Goal: Task Accomplishment & Management: Complete application form

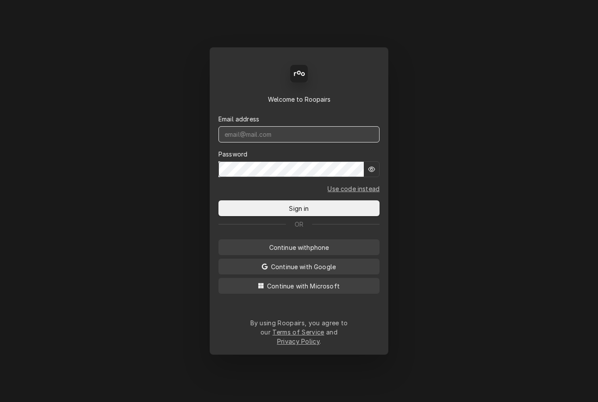
type input "[DOMAIN_NAME][EMAIL_ADDRESS][DOMAIN_NAME]"
click at [299, 211] on button "Sign in" at bounding box center [299, 208] width 161 height 16
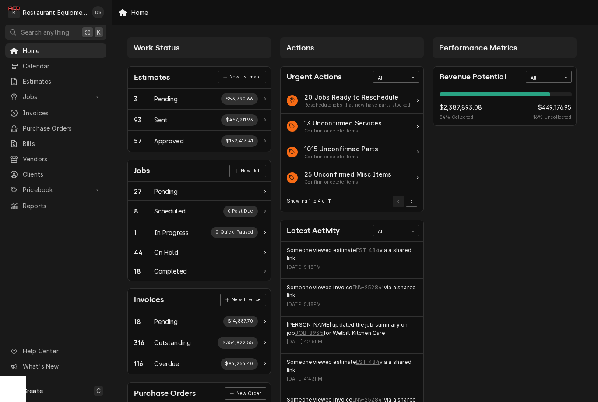
click at [44, 170] on span "Clients" at bounding box center [62, 174] width 79 height 9
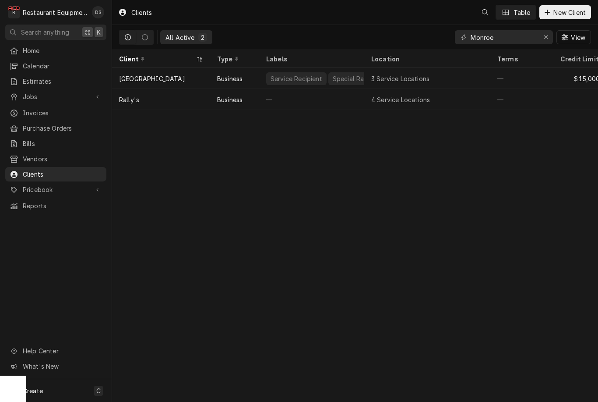
click at [584, 11] on span "New Client" at bounding box center [570, 12] width 36 height 9
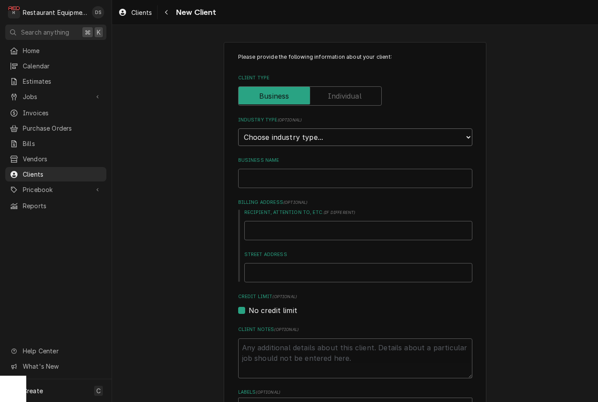
click at [337, 137] on select "Choose industry type... Residential Commercial Industrial Government" at bounding box center [355, 137] width 234 height 18
select select "2"
type textarea "x"
click at [348, 169] on input "Business Name" at bounding box center [355, 178] width 234 height 19
type input "H"
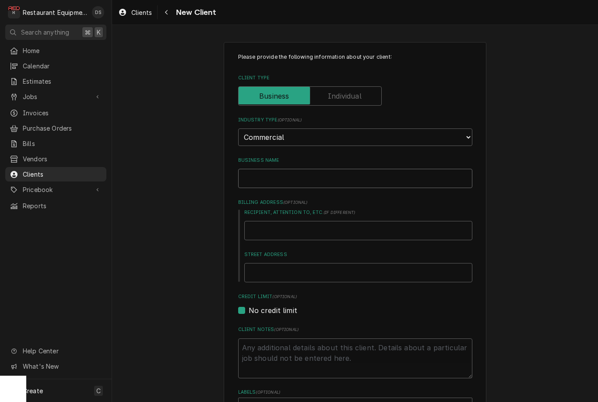
type textarea "x"
type input "Ho"
type textarea "x"
type input "Hom"
type textarea "x"
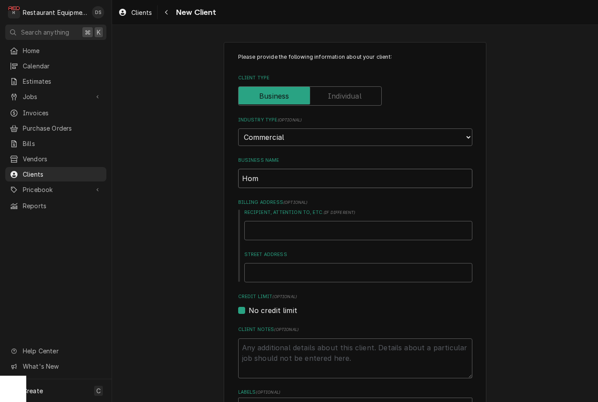
type input "Home"
type textarea "x"
type input "Homet"
type textarea "x"
type input "Home"
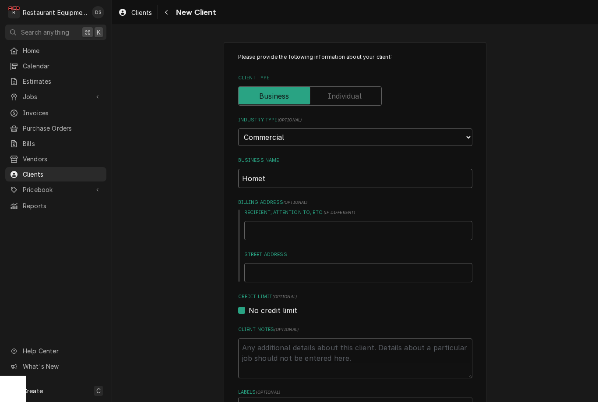
type textarea "x"
type input "HomeT"
type textarea "x"
type input "HomeTo"
type textarea "x"
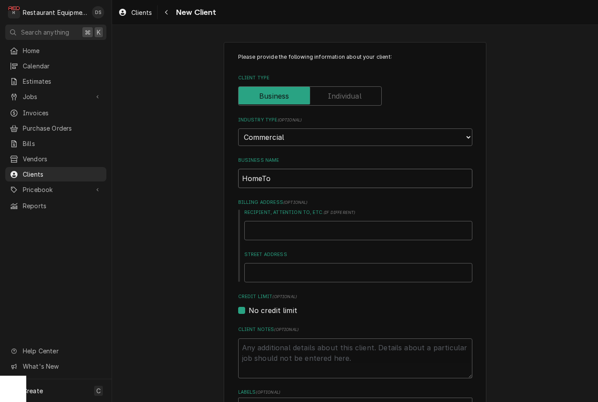
type input "HomeTow"
type textarea "x"
type input "HomeTown"
type textarea "x"
type input "Hometown"
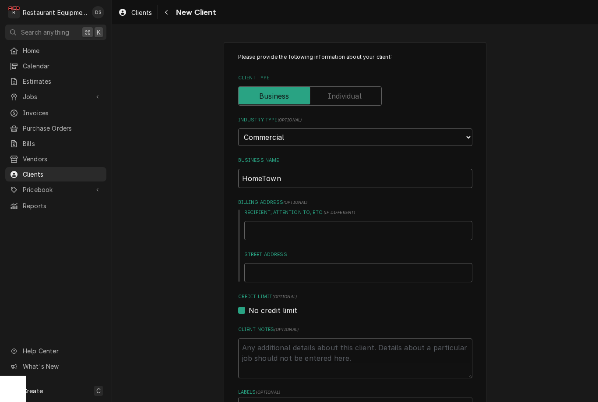
type textarea "x"
type input "Hometown"
type textarea "x"
type input "Hometown C"
type textarea "x"
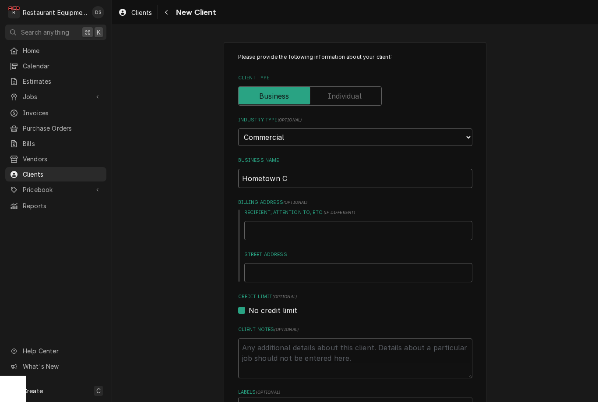
type input "Hometown Co"
type textarea "x"
type input "Hometown Com"
type textarea "x"
type input "Hometown Comf"
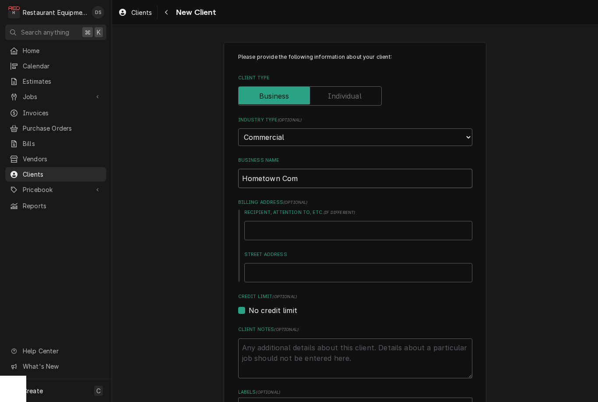
type textarea "x"
type input "Hometown Comfo"
type textarea "x"
type input "Hometown Comfor"
type textarea "x"
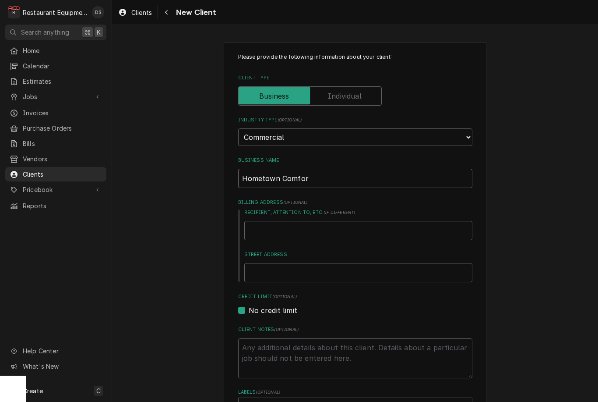
type input "Hometown Comfort"
type textarea "x"
type input "Hometown Comfort"
type textarea "x"
type input "Hometown Comfort S"
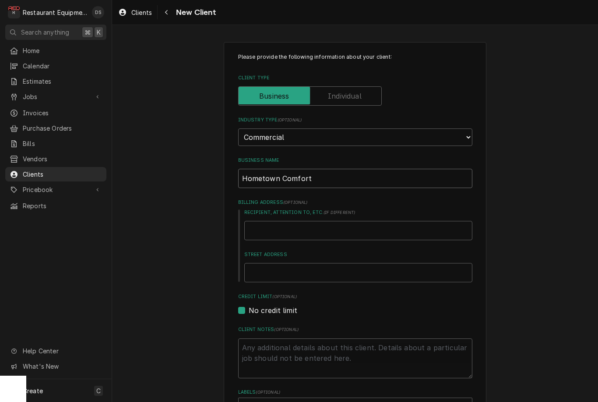
type textarea "x"
type input "Hometown Comfort Sp"
type textarea "x"
type input "Hometown Comfort Spe"
type textarea "x"
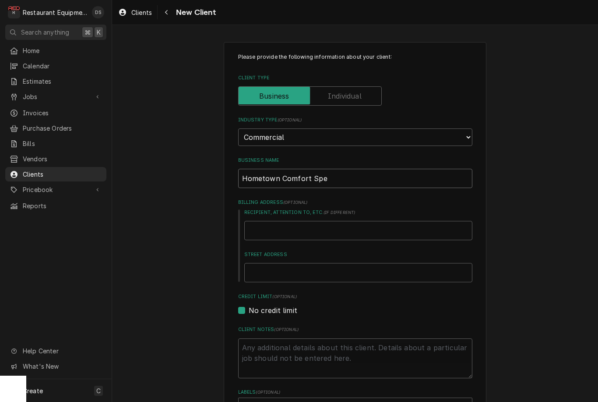
type input "Hometown Comfort Spec"
type textarea "x"
type input "Hometown Comfort Speci"
type textarea "x"
type input "Hometown Comfort Specia"
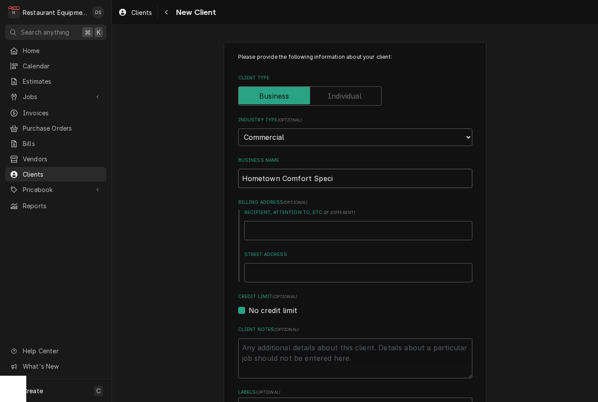
type textarea "x"
type input "Hometown Comfort Special"
type textarea "x"
type input "Hometown Comfort Speciali"
type textarea "x"
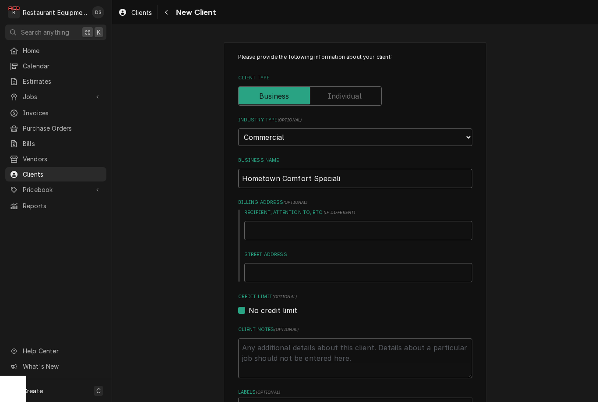
type input "Hometown Comfort Specialis"
type textarea "x"
type input "Hometown Comfort Specialist"
type textarea "x"
click at [367, 178] on input "Hometown Comfort Specialist" at bounding box center [355, 178] width 234 height 19
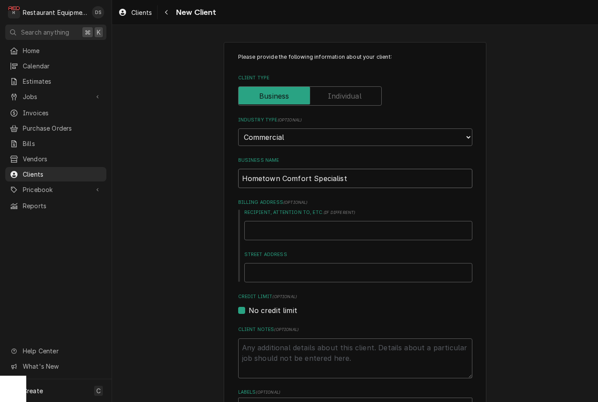
type input "Hometown Comfort Specialis"
type textarea "x"
type input "Hometown Comfort Speciali"
type textarea "x"
type input "Hometown Comfort Special"
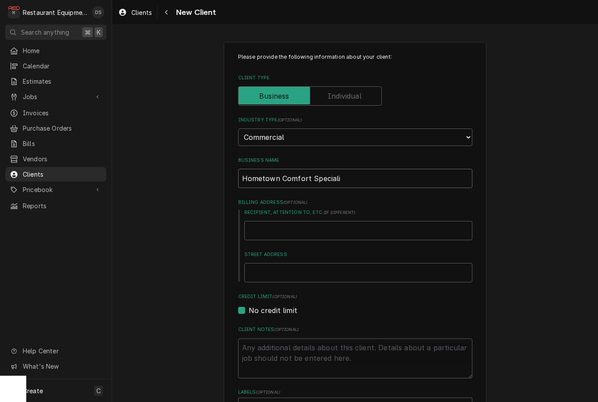
type textarea "x"
type input "Hometown Comfort Specia"
type textarea "x"
type input "Hometown Comfort Speci"
type textarea "x"
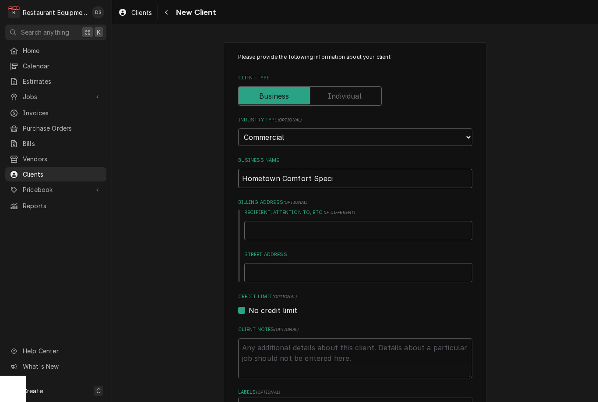
type input "Hometown Comfort Spec"
type textarea "x"
type input "Hometown Comfort Spe"
type textarea "x"
type input "Hometown Comfort Sp"
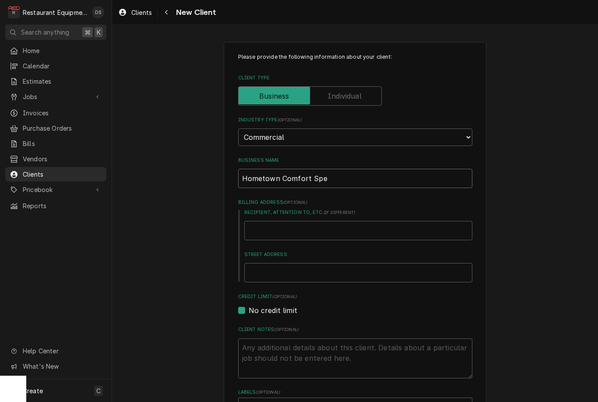
type textarea "x"
type input "Hometown Comfort S"
type textarea "x"
type input "Hometown Comfort"
type textarea "x"
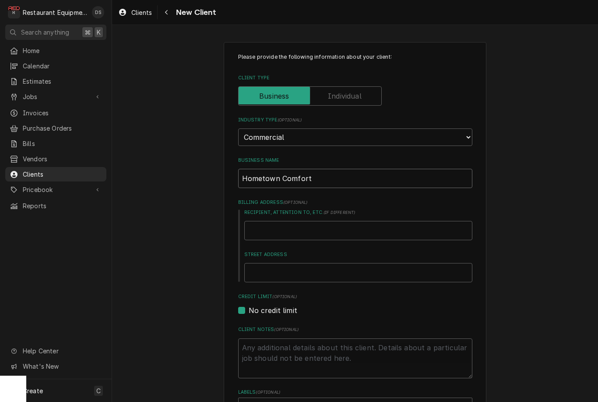
type input "Hometown Comfort"
type textarea "x"
type input "Hometown Comfor"
type textarea "x"
type input "Hometown Comfo"
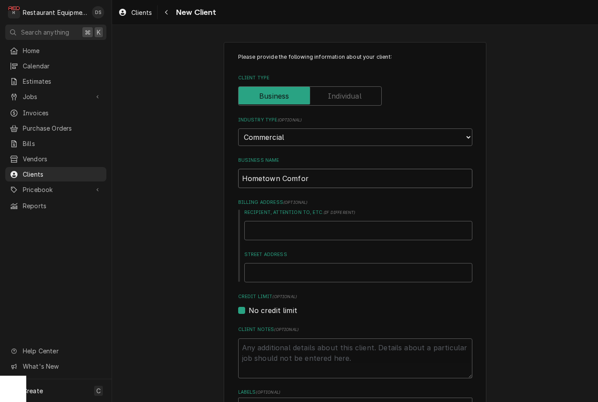
type textarea "x"
type input "Hometown Comf"
type textarea "x"
type input "Hometown Com"
type textarea "x"
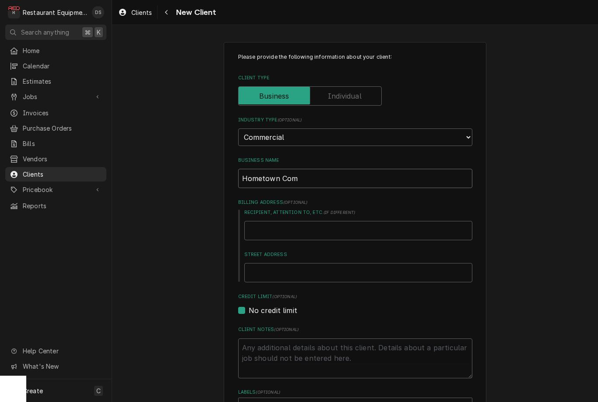
type input "Hometown Co"
type textarea "x"
type input "Hometown C"
type textarea "x"
type input "Hometown"
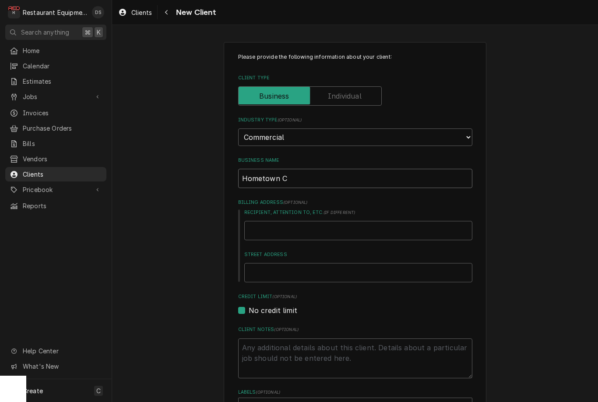
type textarea "x"
type input "Hometown"
type textarea "x"
type input "Hometow"
type textarea "x"
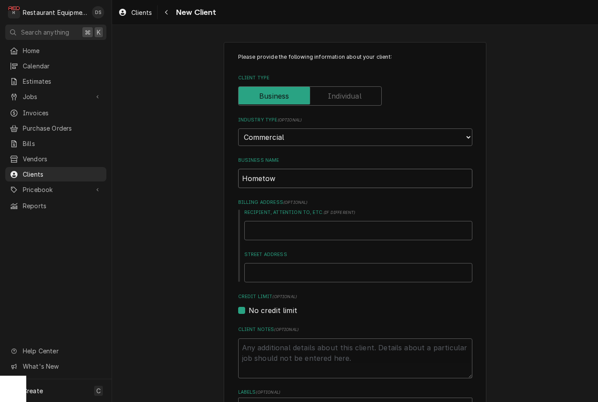
type input "Hometo"
type textarea "x"
type input "Homet"
type textarea "x"
type input "Home"
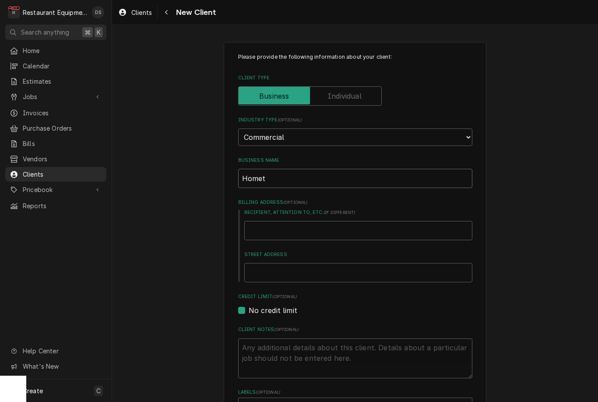
type textarea "x"
type input "Hom"
type textarea "x"
type input "Ho"
type textarea "x"
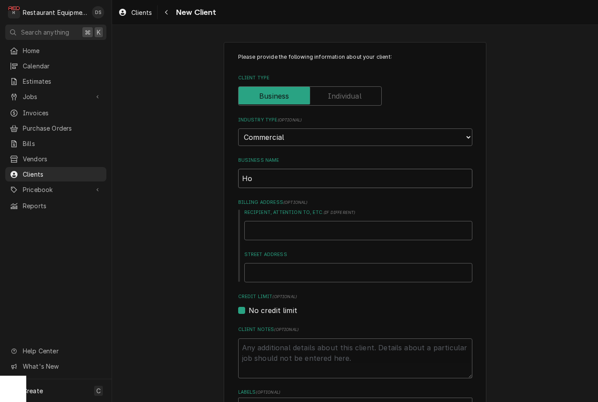
type input "H"
type textarea "x"
type input "N"
type textarea "x"
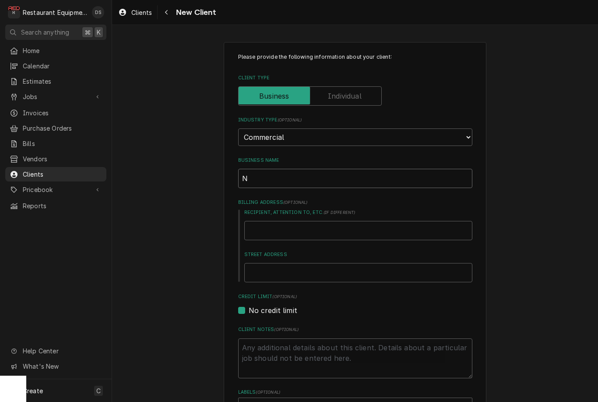
type input "No"
type textarea "x"
type input "Not"
type textarea "x"
type input "Noth"
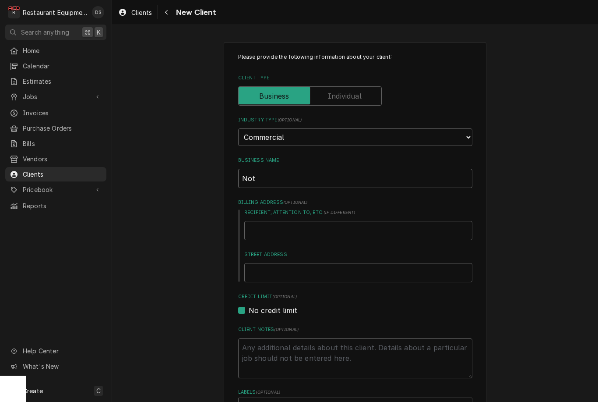
type textarea "x"
type input "Nothe"
type textarea "x"
type input "Nother"
type textarea "x"
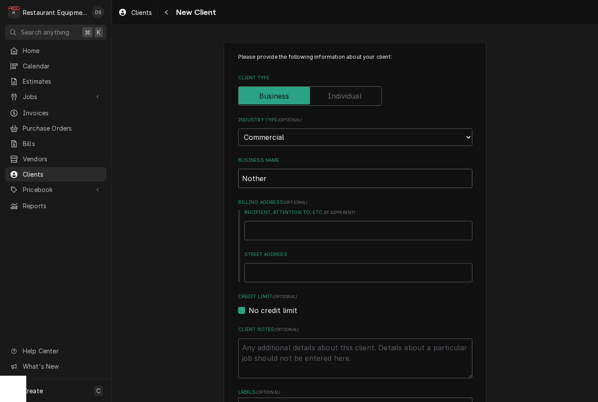
type input "Nothern"
type textarea "x"
type input "Northern"
type textarea "x"
type input "Northern"
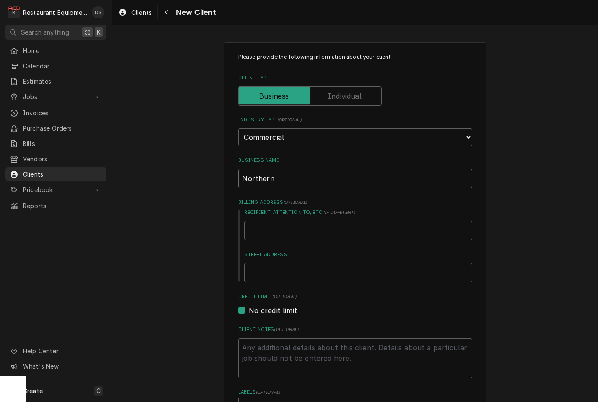
type textarea "x"
type input "Northern"
type textarea "x"
type input "Norther"
type textarea "x"
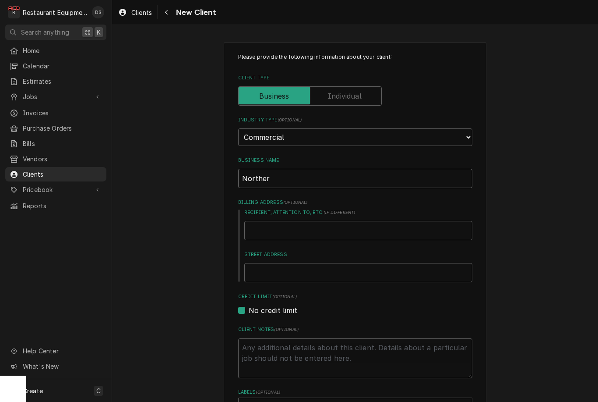
type input "Northe"
type textarea "x"
type input "North"
type textarea "x"
type input "Nort"
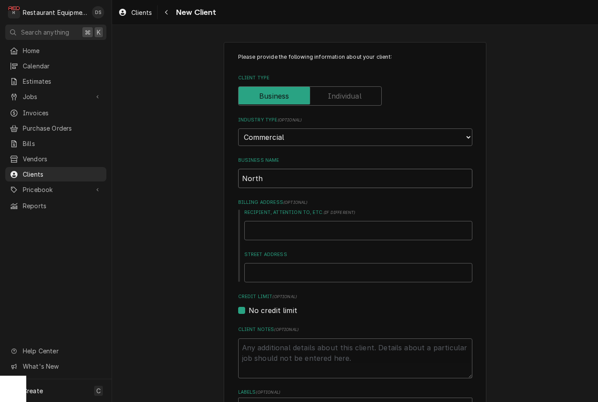
type textarea "x"
type input "Nor"
type textarea "x"
type input "Nort"
type textarea "x"
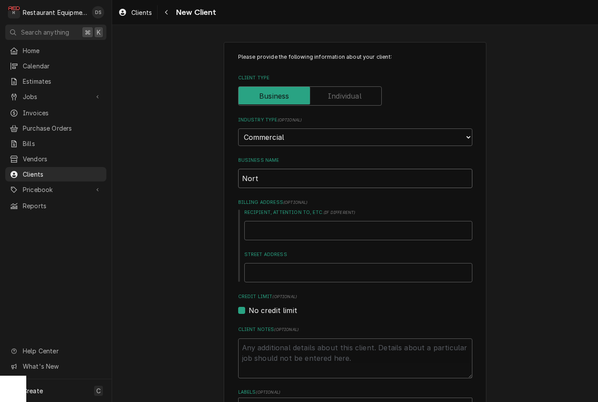
type input "North"
type textarea "x"
type input "Northe"
type textarea "x"
type input "Norther"
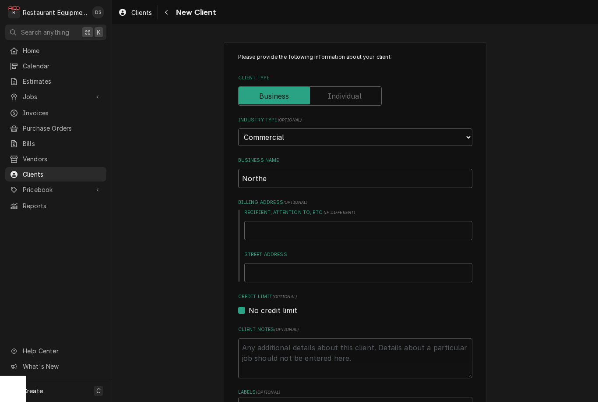
type textarea "x"
type input "Northern"
type textarea "x"
type input "Northern"
type textarea "x"
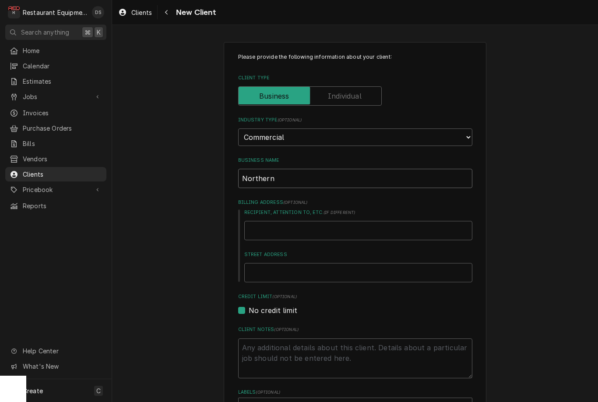
type input "Northern N"
type textarea "x"
type input "Northern Ne"
type textarea "x"
type input "Northern Nec"
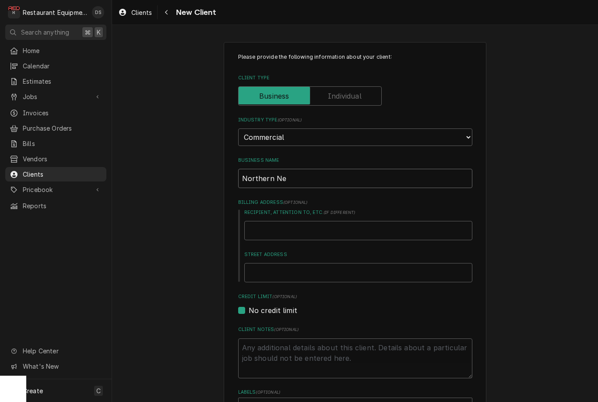
type textarea "x"
type input "Northern Neck"
type textarea "x"
type input "Northern Neck"
type textarea "x"
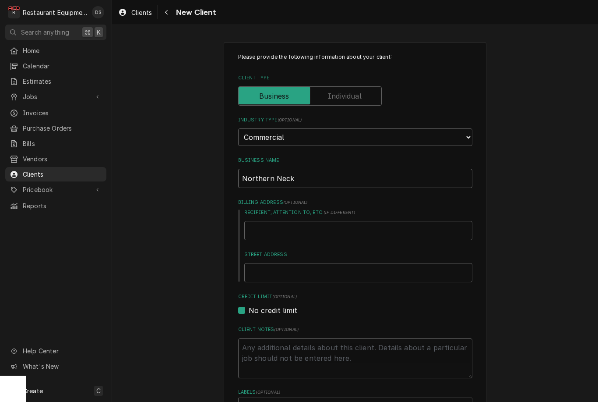
type input "Northern Neck E"
type textarea "x"
type input "Northern Neck En"
type textarea "x"
type input "Northern Neck Ent"
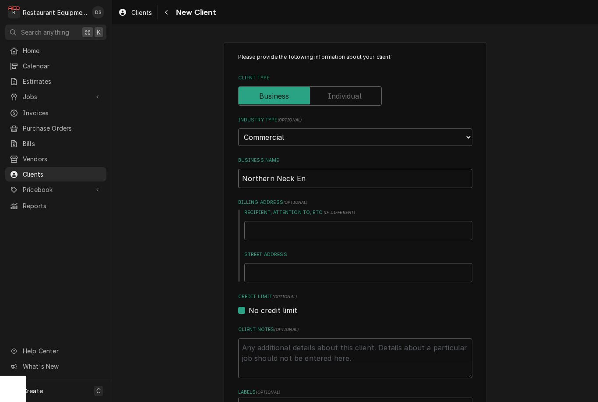
type textarea "x"
type input "Northern Neck Ente"
type textarea "x"
type input "Northern Neck Enter"
type textarea "x"
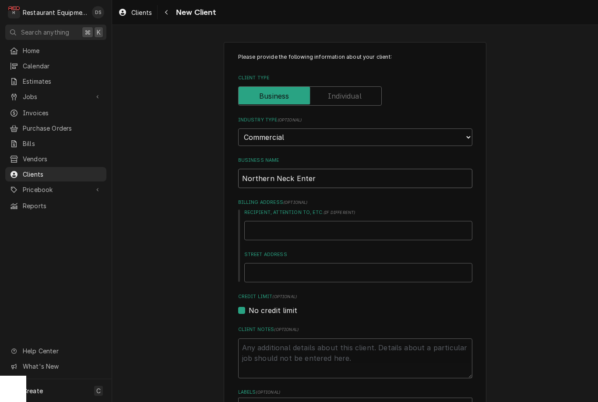
type input "Northern Neck Enterp"
type textarea "x"
type input "Northern Neck Enterpr"
type textarea "x"
type input "Northern Neck Enterpri"
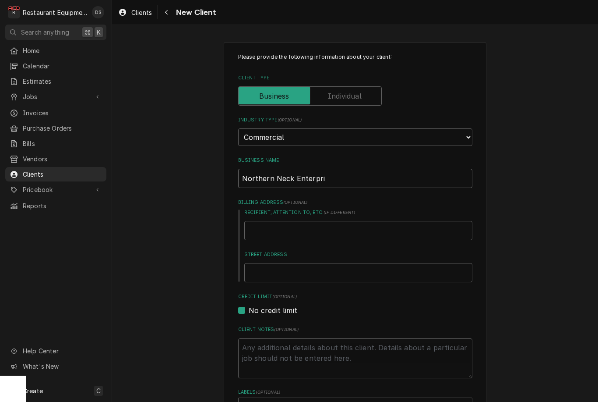
type textarea "x"
type input "Northern Neck Enterpris"
type textarea "x"
type input "Northern Neck Enterprise"
type textarea "x"
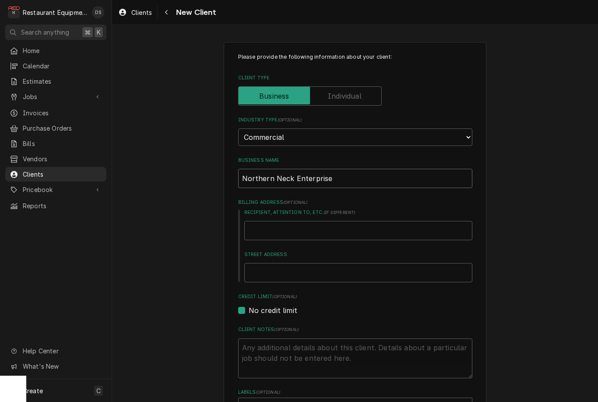
type input "Northern Neck Enterprises"
type textarea "x"
type input "Northern Neck Enterprises"
type input "1"
type textarea "x"
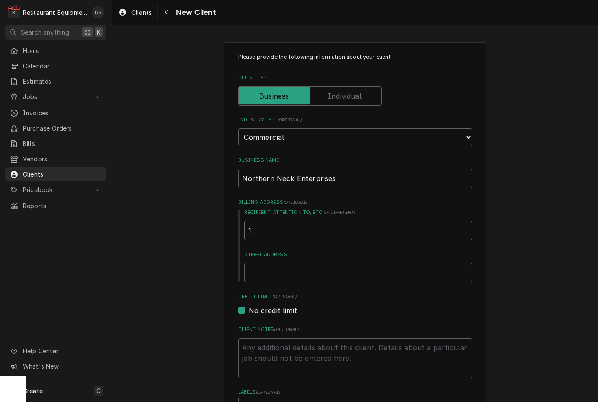
type input "1"
click at [367, 169] on input "Northern Neck Enterprises" at bounding box center [355, 178] width 234 height 19
click at [358, 169] on input "Northern Neck Enterprises" at bounding box center [355, 178] width 234 height 19
click at [311, 221] on input "1" at bounding box center [358, 230] width 228 height 19
type textarea "x"
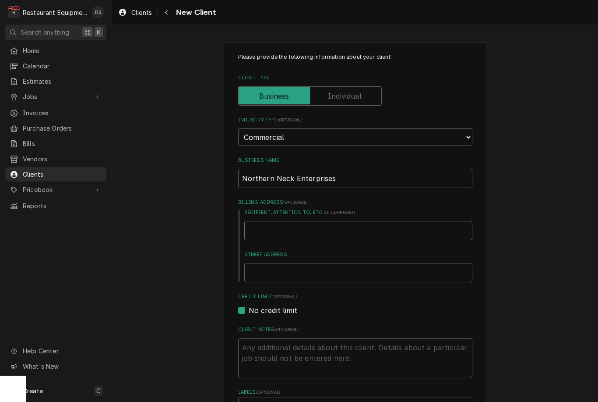
type input "H"
type textarea "x"
type input "Ho"
type textarea "x"
click at [349, 263] on input "Street Address" at bounding box center [358, 272] width 228 height 19
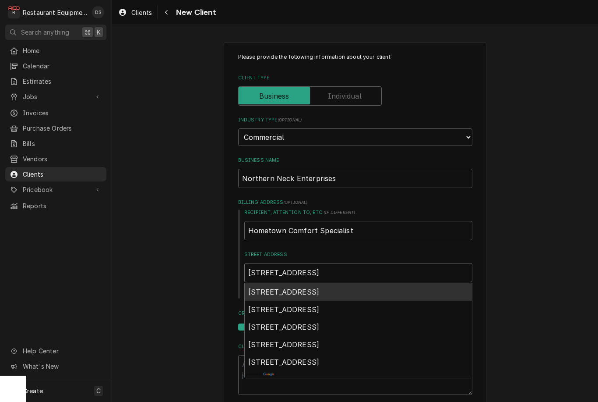
click at [320, 287] on span "14776 Richmond Road, Callao, VA, USA" at bounding box center [283, 291] width 71 height 9
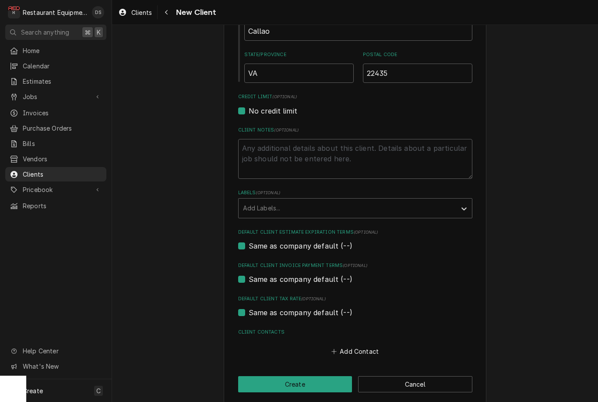
scroll to position [325, 0]
click at [358, 346] on button "Add Contact" at bounding box center [355, 352] width 50 height 12
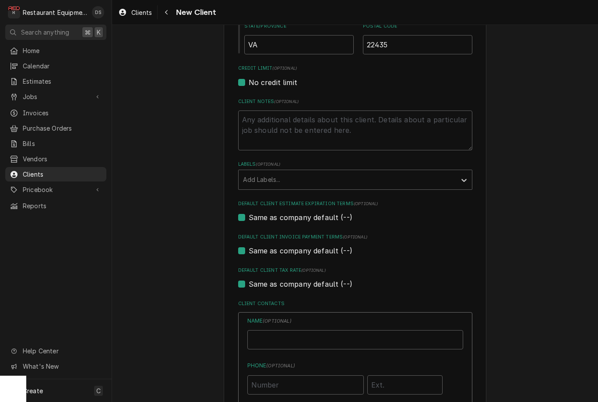
scroll to position [418, 0]
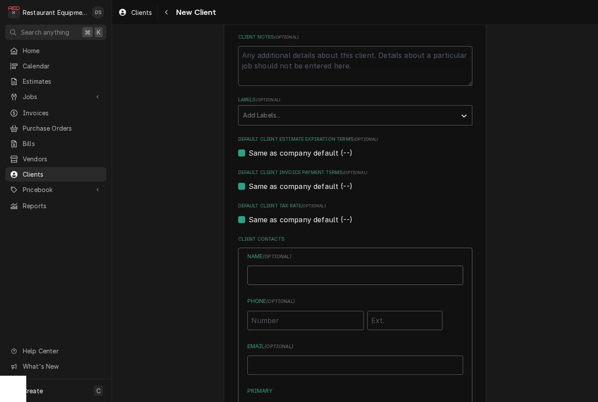
click at [350, 272] on input "Business Name" at bounding box center [355, 274] width 216 height 19
click at [366, 355] on input "Email ( optional )" at bounding box center [355, 364] width 216 height 19
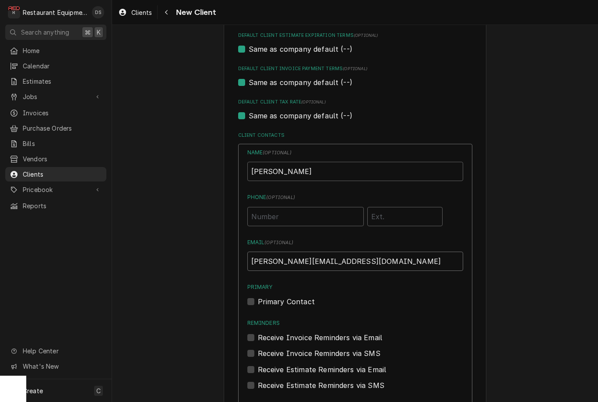
scroll to position [523, 0]
click at [260, 295] on label "Primary Contact" at bounding box center [286, 300] width 57 height 11
click at [260, 295] on input "Primary" at bounding box center [366, 304] width 216 height 19
click at [263, 331] on label "Receive Invoice Reminders via Email" at bounding box center [320, 336] width 125 height 11
click at [263, 331] on input "Reminders" at bounding box center [366, 340] width 216 height 19
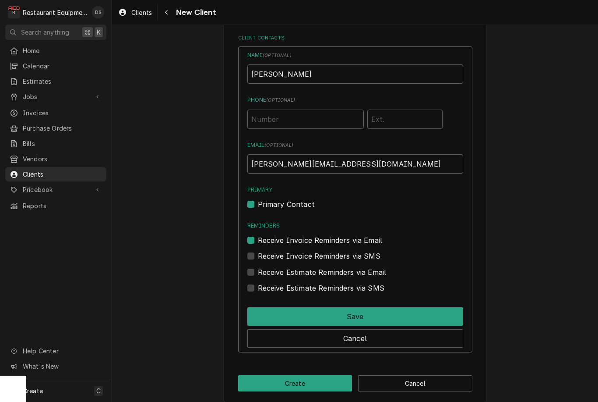
click at [381, 307] on button "Save" at bounding box center [355, 316] width 216 height 18
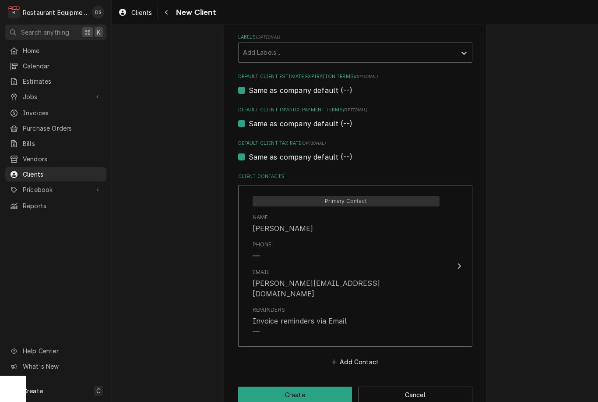
click at [321, 386] on button "Create" at bounding box center [295, 394] width 114 height 16
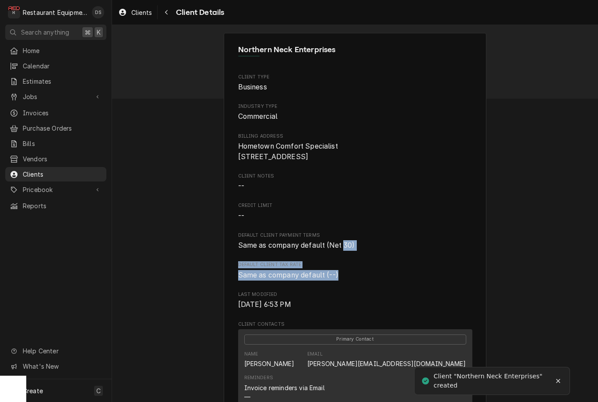
click at [524, 181] on div "Northern Neck Enterprises Client Type Business Industry Type Commercial Billing…" at bounding box center [355, 317] width 486 height 585
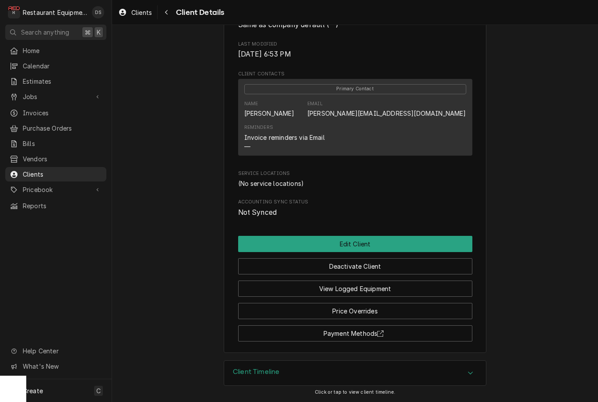
scroll to position [254, 0]
click at [437, 240] on button "Edit Client" at bounding box center [355, 244] width 234 height 16
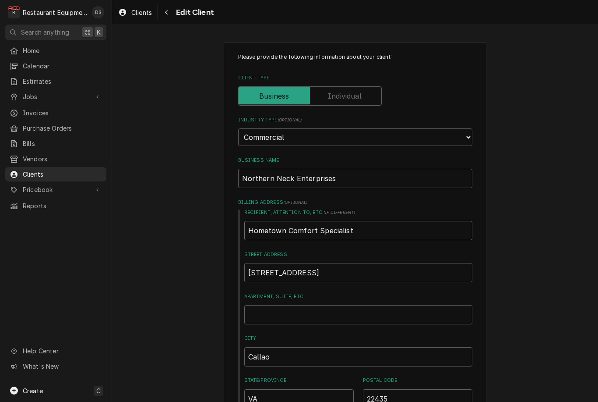
click at [396, 232] on input "Hometown Comfort Specialist" at bounding box center [358, 230] width 228 height 19
click at [447, 135] on select "Choose industry type... Residential Commercial Industrial Government" at bounding box center [355, 137] width 234 height 18
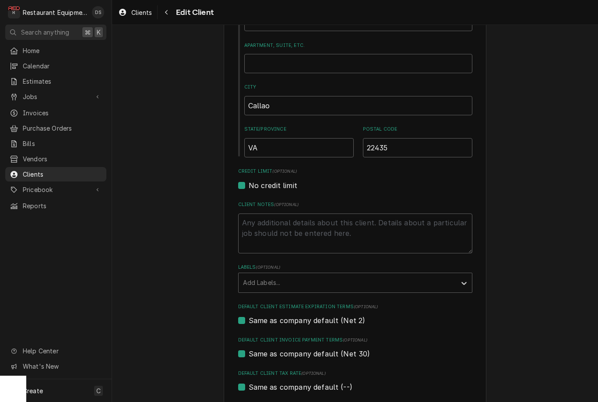
scroll to position [257, 0]
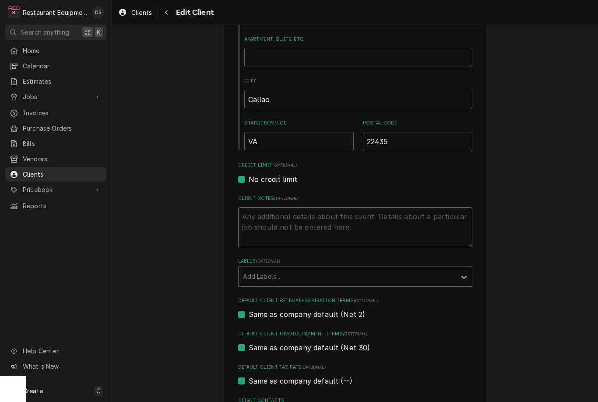
click at [385, 212] on textarea "Client Notes ( optional )" at bounding box center [355, 227] width 234 height 40
type textarea "P"
type textarea "x"
type textarea "Pa"
type textarea "x"
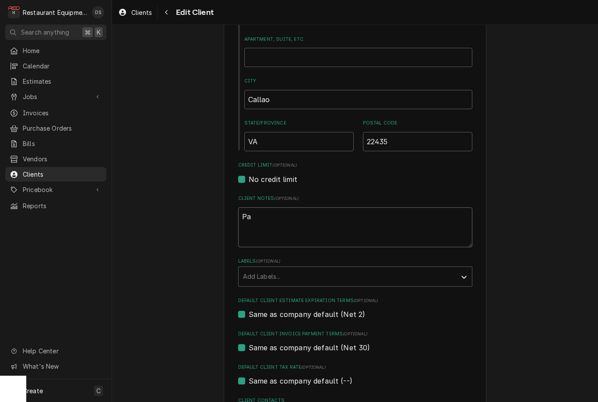
type textarea "Par"
type textarea "x"
type textarea "Part"
type textarea "x"
type textarea "Parts"
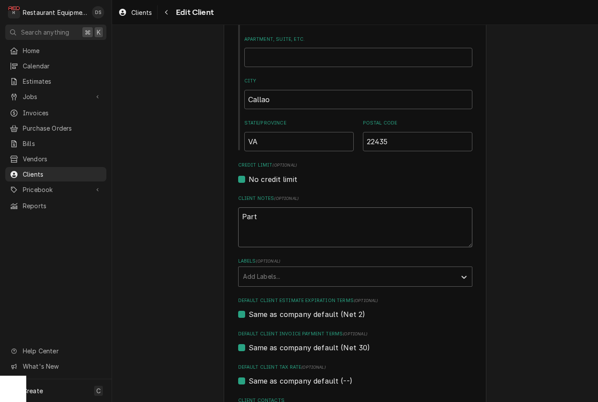
type textarea "x"
type textarea "Parts"
type textarea "x"
type textarea "Parts C"
type textarea "x"
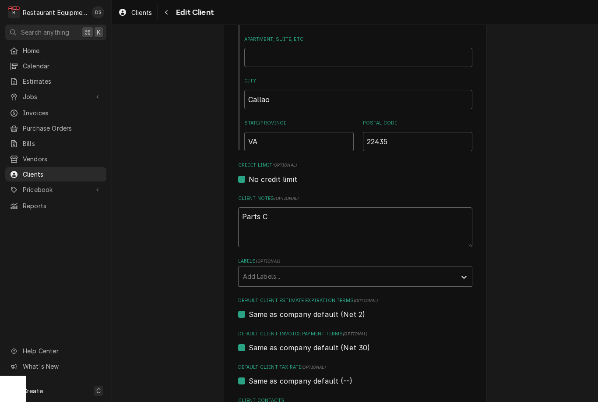
type textarea "Parts Cu"
type textarea "x"
type textarea "Parts Cus"
type textarea "x"
type textarea "Parts Cust"
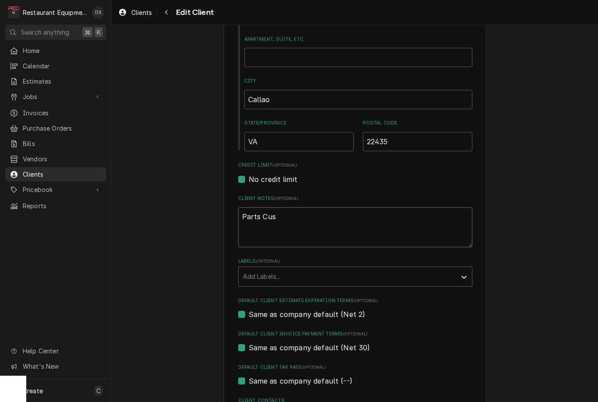
type textarea "x"
type textarea "Parts Custo"
type textarea "x"
type textarea "Parts Custom"
type textarea "x"
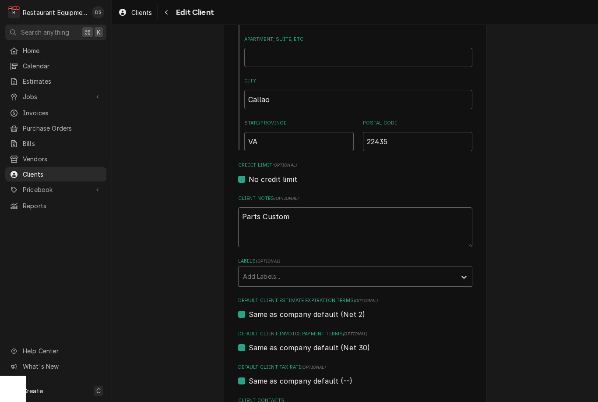
type textarea "Parts Custome"
type textarea "x"
type textarea "Parts Customer"
type textarea "x"
type textarea "Parts Customer"
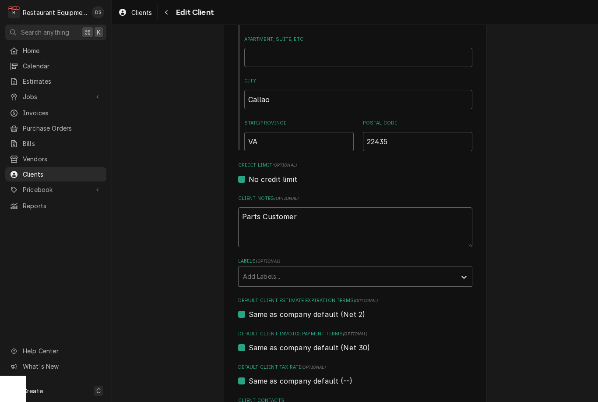
type textarea "x"
type textarea "Parts Customer"
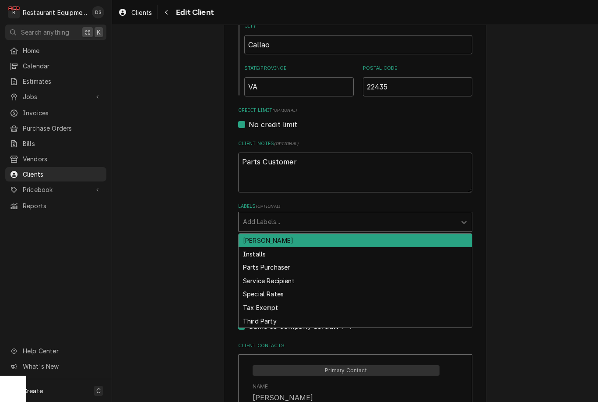
scroll to position [311, 0]
click at [288, 261] on div "Parts Purchaser" at bounding box center [355, 268] width 233 height 14
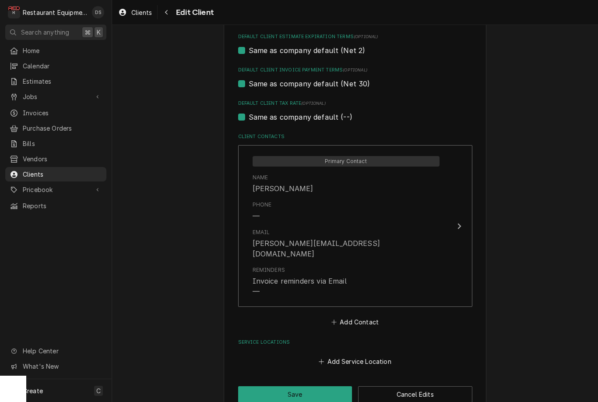
scroll to position [520, 0]
click at [314, 386] on button "Save" at bounding box center [295, 394] width 114 height 16
type textarea "x"
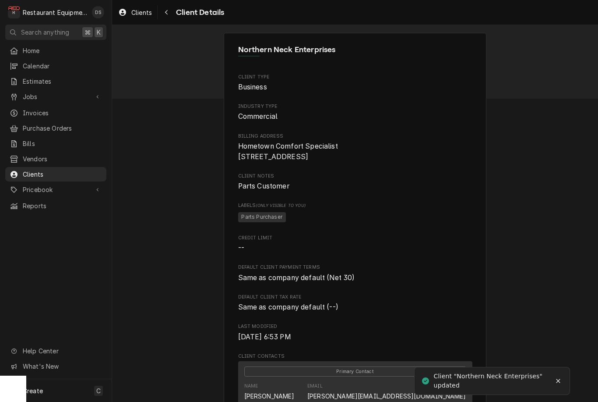
click at [55, 124] on span "Purchase Orders" at bounding box center [62, 128] width 79 height 9
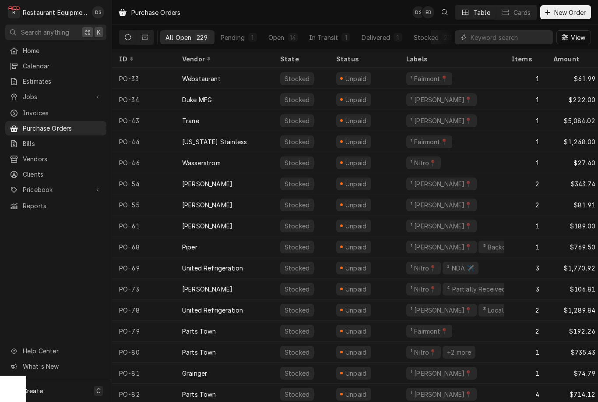
click at [579, 9] on span "New Order" at bounding box center [570, 12] width 35 height 9
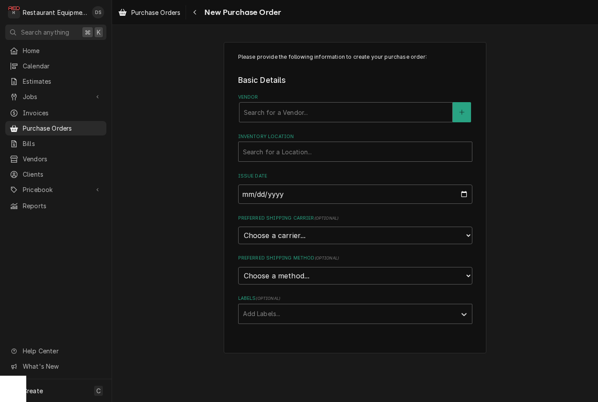
click at [463, 106] on button "Vendor" at bounding box center [462, 112] width 18 height 20
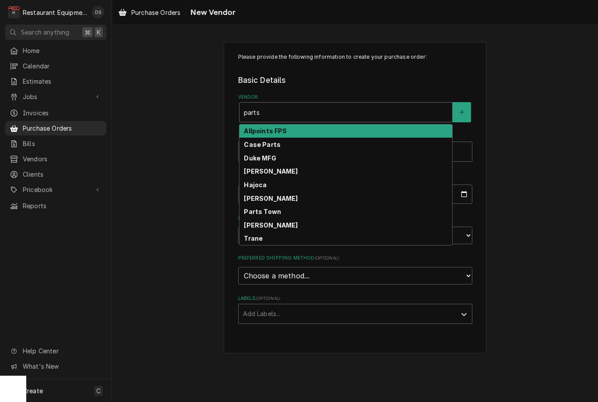
click at [273, 208] on strong "Parts Town" at bounding box center [262, 211] width 37 height 7
type input "parts"
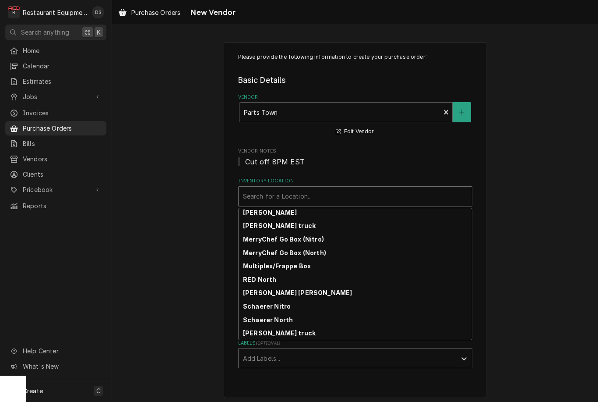
scroll to position [124, 0]
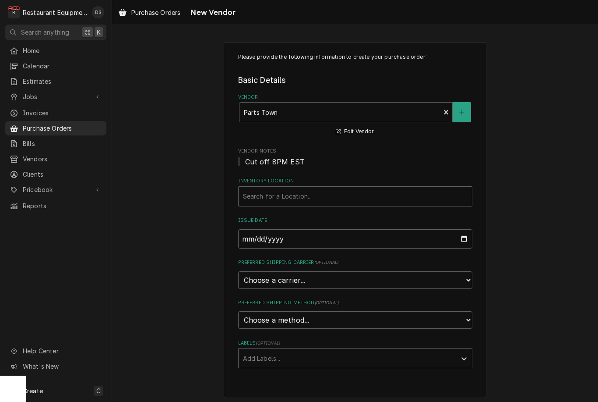
click at [511, 162] on div "Please provide the following information to create your purchase order: Basic D…" at bounding box center [355, 219] width 486 height 371
click at [42, 52] on span "Home" at bounding box center [62, 50] width 79 height 9
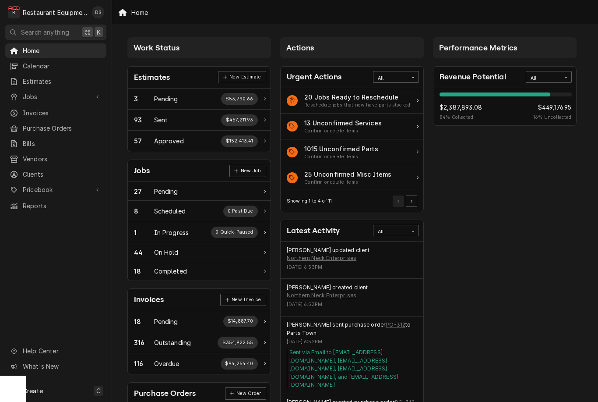
click at [28, 112] on span "Invoices" at bounding box center [62, 112] width 79 height 9
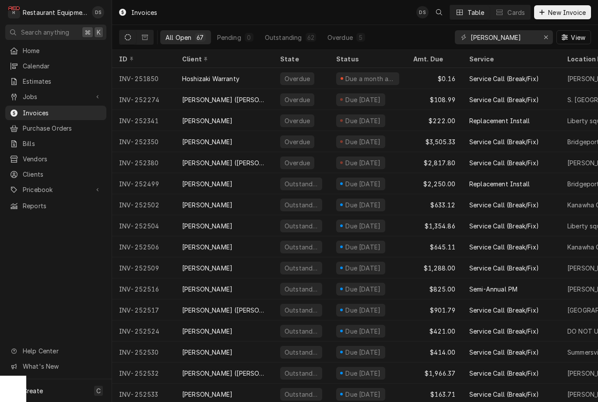
click at [576, 10] on span "New Invoice" at bounding box center [567, 12] width 41 height 9
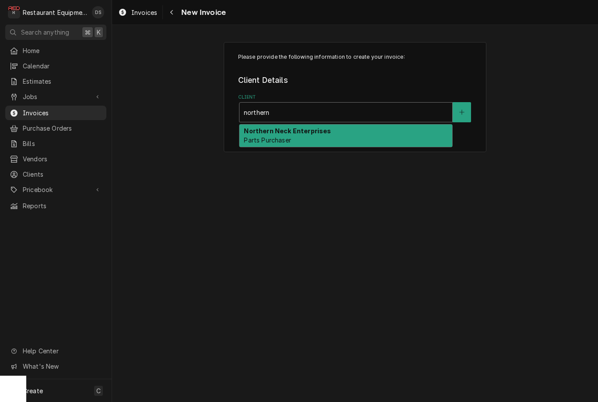
click at [339, 132] on div "Northern Neck Enterprises Parts Purchaser" at bounding box center [346, 135] width 213 height 23
type input "northern"
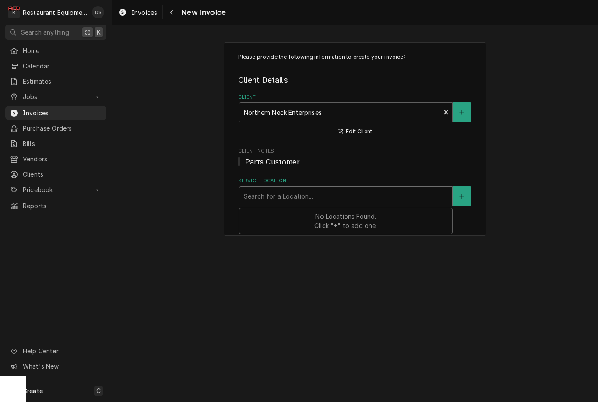
click at [469, 194] on button "Service Location" at bounding box center [462, 196] width 18 height 20
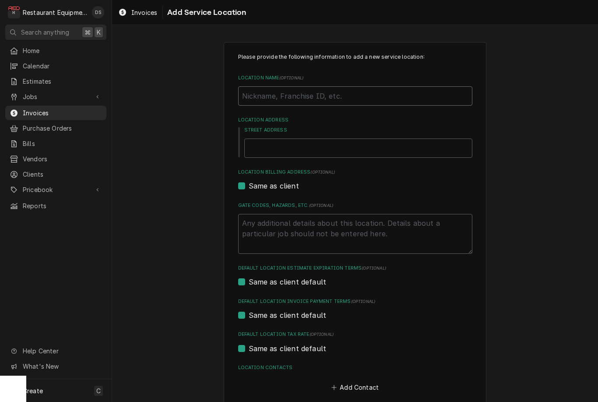
click at [372, 95] on input "Location Name ( optional )" at bounding box center [355, 95] width 234 height 19
type textarea "x"
type input "O"
type textarea "x"
type input "Of"
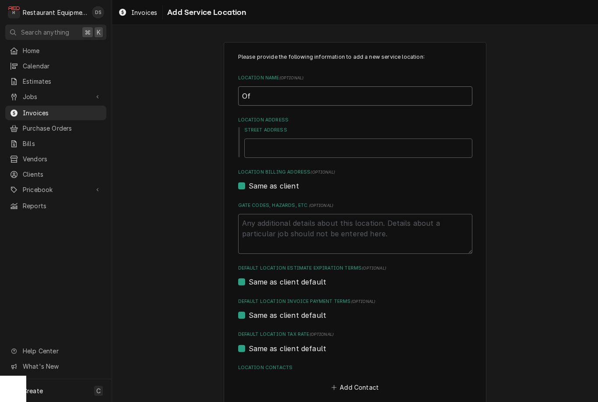
type textarea "x"
type input "Off"
type textarea "x"
type input "Offi"
type textarea "x"
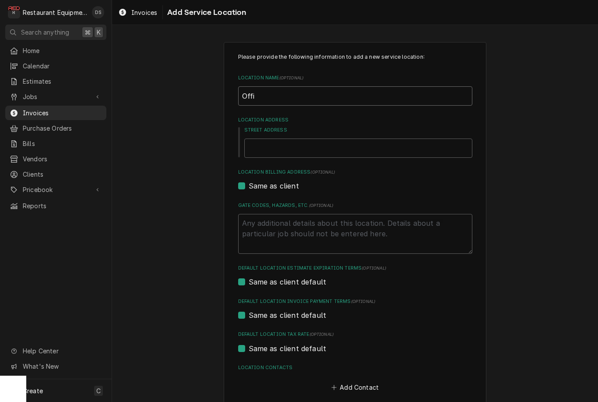
type input "Offic"
type textarea "x"
type input "Office"
type textarea "x"
type input "Office"
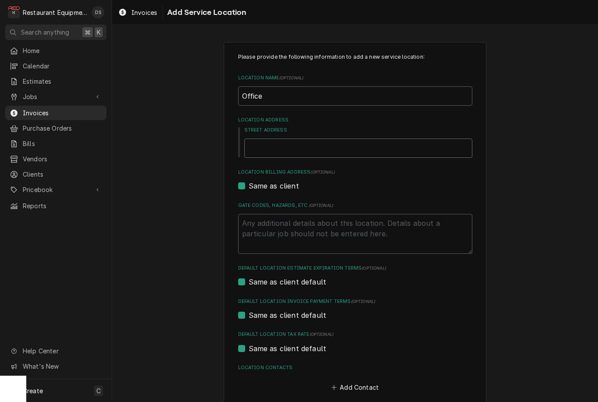
click at [316, 143] on input "Street Address" at bounding box center [358, 147] width 228 height 19
type textarea "x"
type input "3"
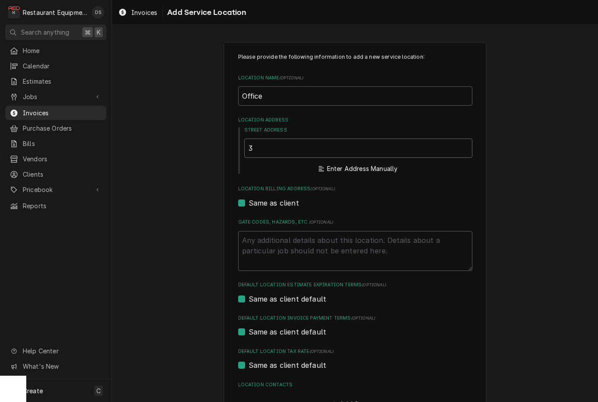
type textarea "x"
type input "39"
type textarea "x"
type input "390"
type textarea "x"
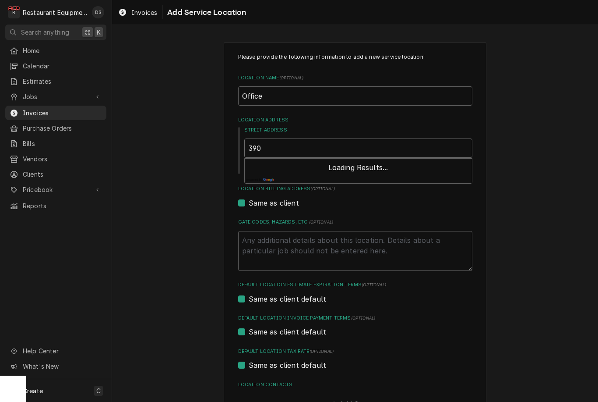
type input "3908"
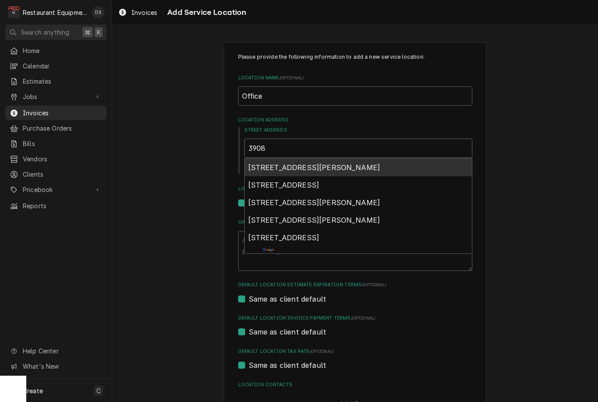
type textarea "x"
type input "3908"
type textarea "x"
type input "3908 R"
type textarea "x"
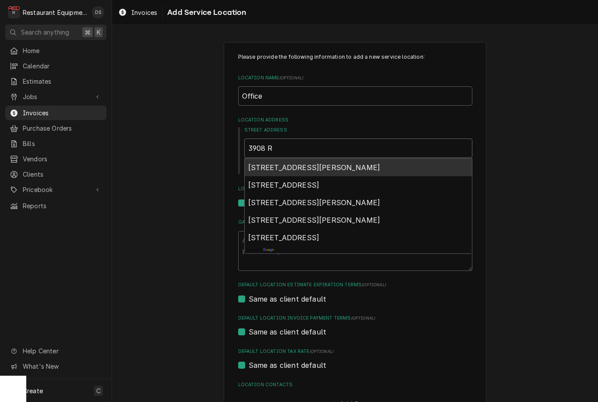
type input "3908 Ri"
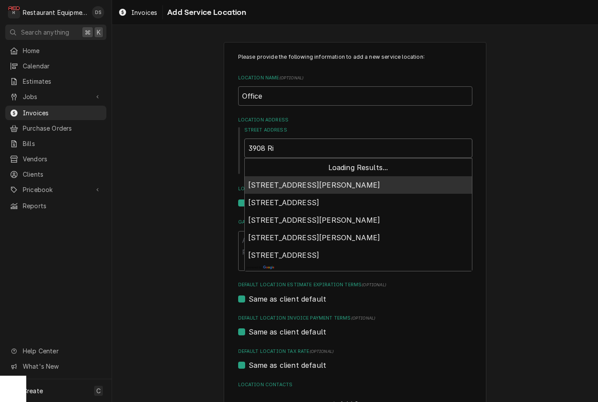
type textarea "x"
type input "3908 Ric"
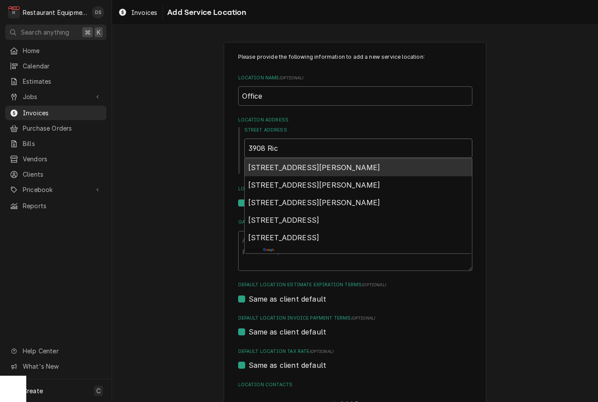
type textarea "x"
type input "3908 Rich"
type textarea "x"
type input "3908 [PERSON_NAME]"
type textarea "x"
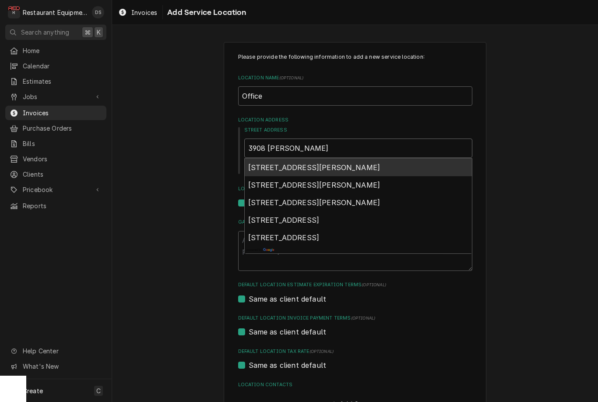
type input "3908 Richar"
type textarea "x"
type input "3908 [PERSON_NAME]"
type textarea "x"
type input "3908 Rich"
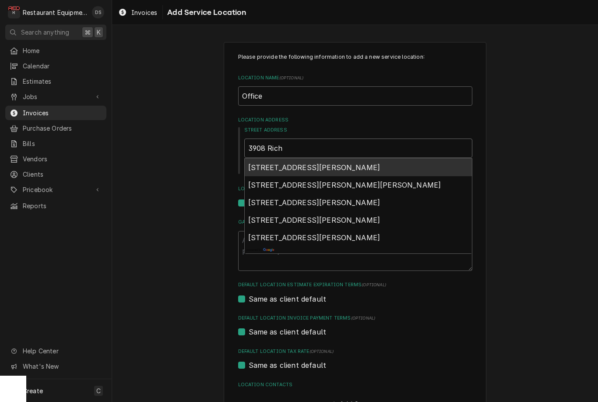
type textarea "x"
type input "3908 Richm"
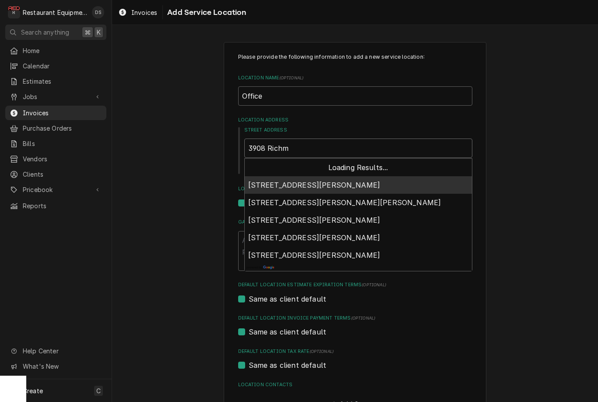
type textarea "x"
type input "3908 Richmon"
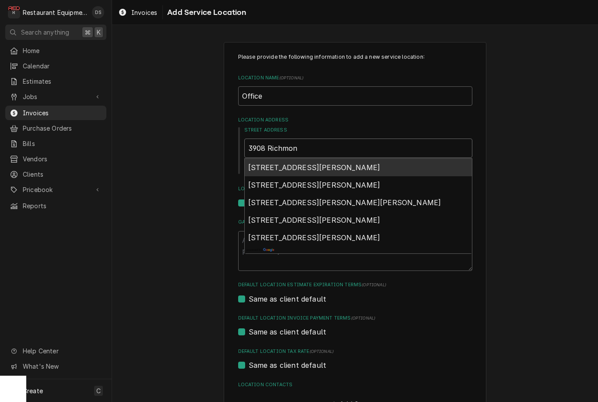
type textarea "x"
type input "3908 [GEOGRAPHIC_DATA]"
type textarea "x"
type input "3908 [GEOGRAPHIC_DATA]"
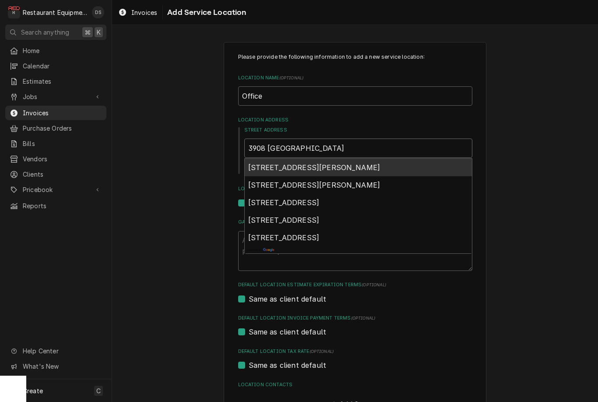
type textarea "x"
type input "[GEOGRAPHIC_DATA]"
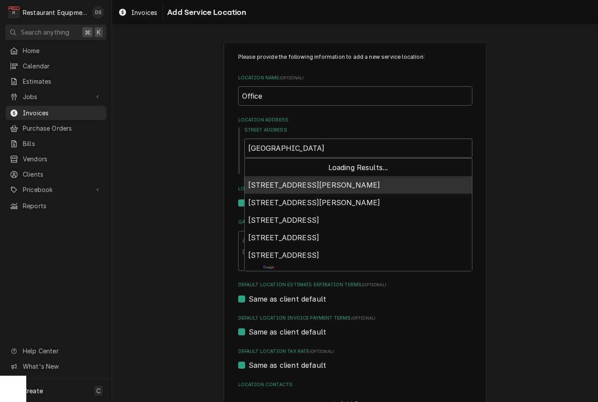
type textarea "x"
type input "[GEOGRAPHIC_DATA]"
type textarea "x"
type input "[GEOGRAPHIC_DATA]"
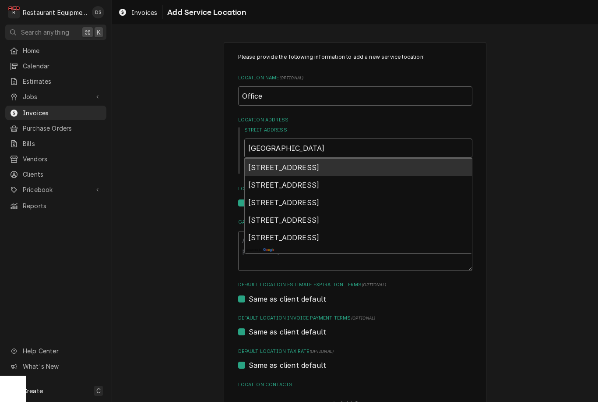
type textarea "x"
type input "[STREET_ADDRESS]"
type textarea "x"
type input "[STREET_ADDRESS]"
type textarea "x"
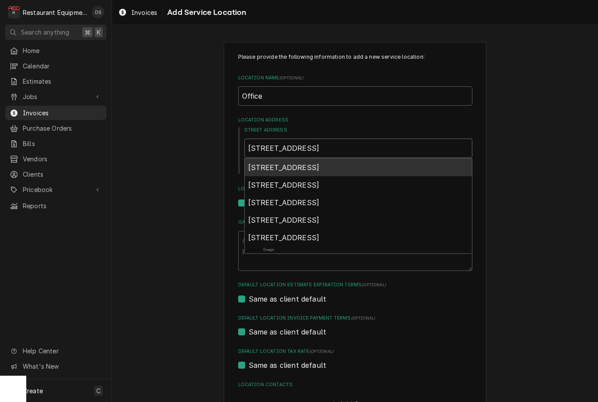
type input "[STREET_ADDRESS]"
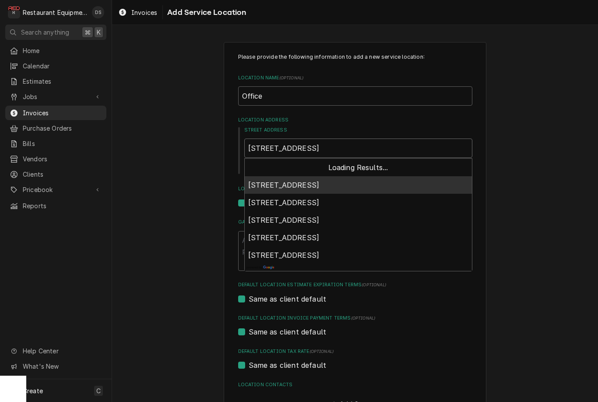
type textarea "x"
type input "[STREET_ADDRESS]"
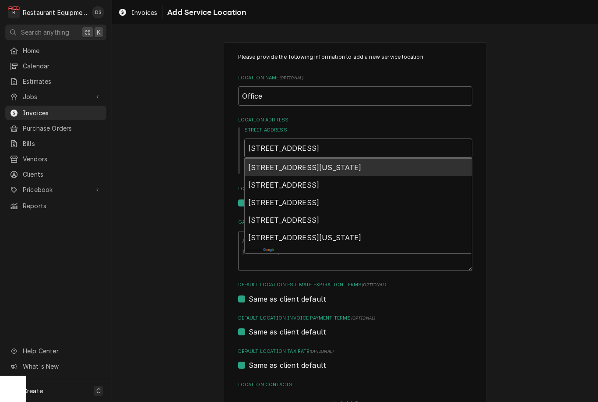
type textarea "x"
type input "[STREET_ADDRESS]"
type textarea "x"
type input "[STREET_ADDRESS]"
click at [320, 166] on span "[STREET_ADDRESS]" at bounding box center [283, 167] width 71 height 9
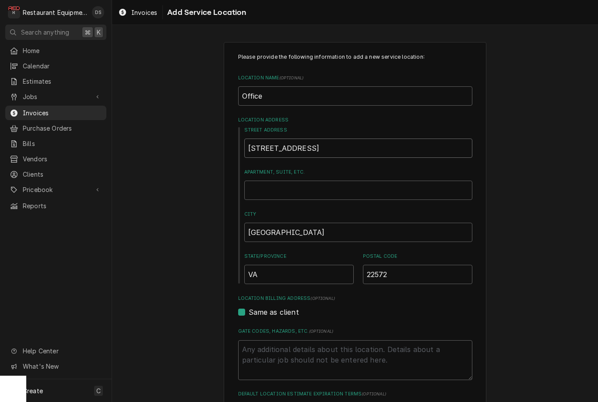
type textarea "x"
type input "[STREET_ADDRESS]"
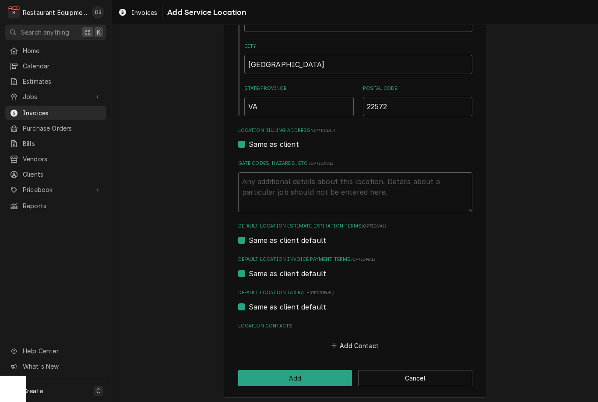
scroll to position [167, 0]
click at [317, 371] on button "Add" at bounding box center [295, 378] width 114 height 16
type textarea "x"
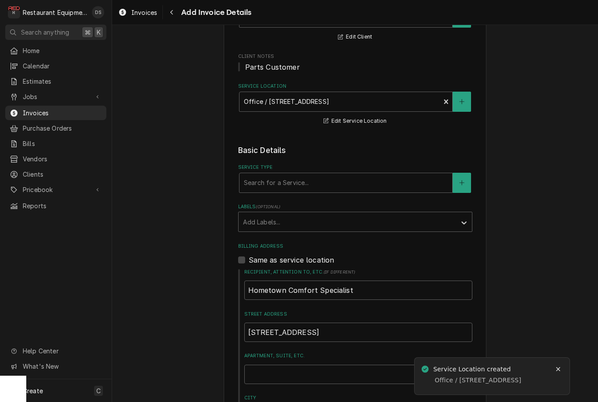
scroll to position [98, 0]
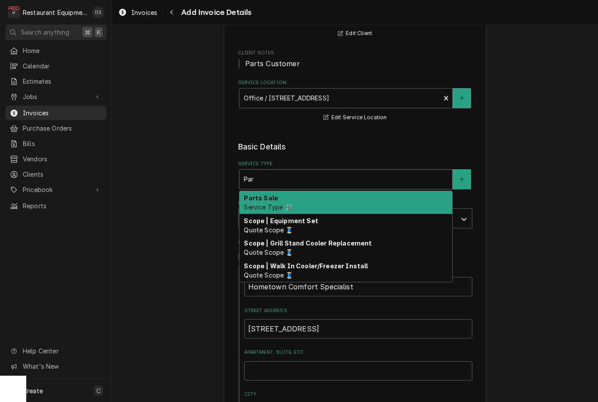
click at [323, 194] on div "Parts Sale Service Type 🛠️" at bounding box center [346, 202] width 213 height 23
type input "Par"
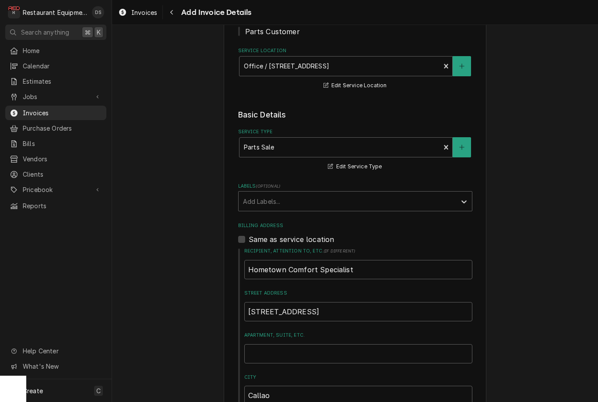
scroll to position [129, 0]
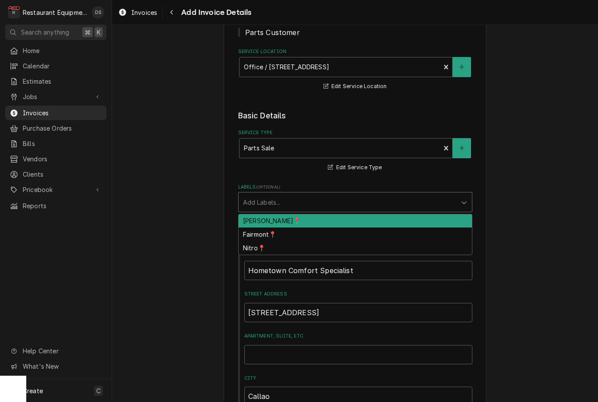
click at [405, 220] on div "[PERSON_NAME]📍" at bounding box center [355, 221] width 233 height 14
type textarea "x"
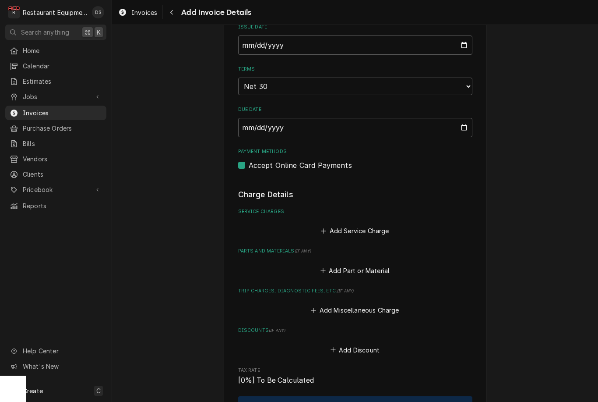
scroll to position [591, 0]
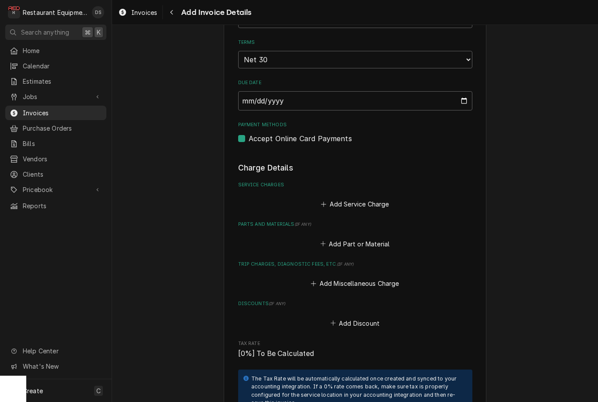
click at [372, 237] on button "Add Part or Material" at bounding box center [355, 243] width 72 height 12
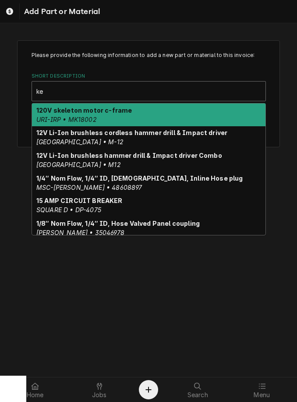
type input "k"
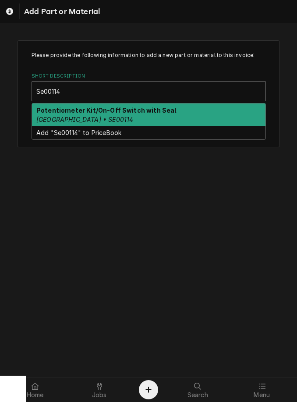
click at [180, 110] on div "Potentiometer Kit/On-Off Switch with Seal CLEVELAND • SE00114" at bounding box center [148, 114] width 233 height 23
type input "Se00114"
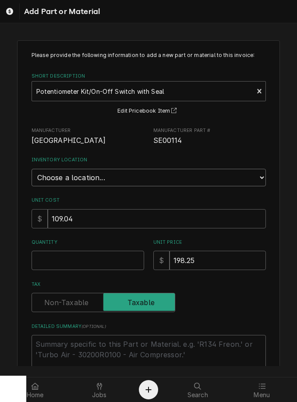
click at [62, 172] on select "Choose a location... [PERSON_NAME] AccuTemp Griddle Box [PERSON_NAME] AccuTemp …" at bounding box center [149, 178] width 234 height 18
click at [46, 255] on input "Quantity" at bounding box center [88, 260] width 113 height 19
type textarea "x"
type input "1"
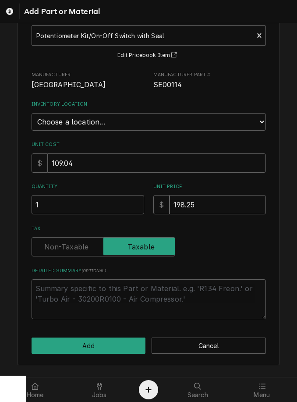
click at [110, 341] on button "Add" at bounding box center [89, 345] width 114 height 16
type textarea "x"
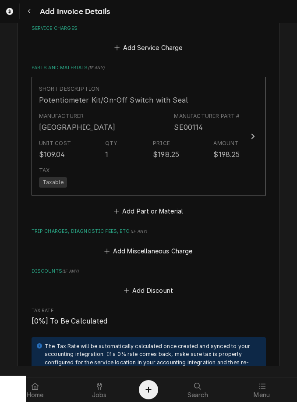
scroll to position [752, 0]
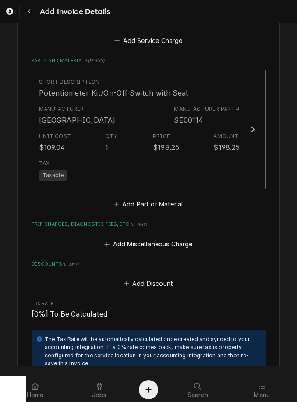
click at [134, 198] on button "Add Part or Material" at bounding box center [148, 204] width 72 height 12
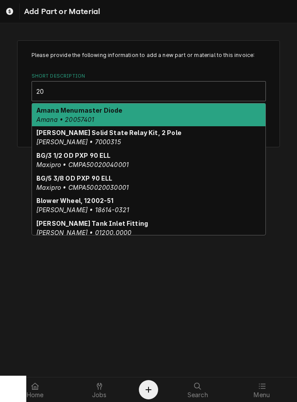
type input "2"
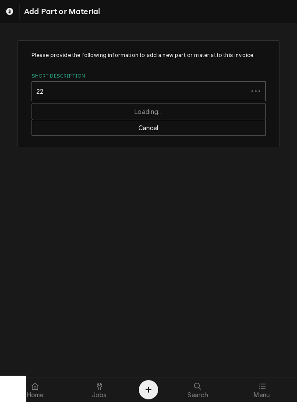
type input "2"
click at [223, 289] on div "Please provide the following information to add a new part or material to this …" at bounding box center [148, 194] width 297 height 343
click at [201, 132] on button "Cancel" at bounding box center [149, 128] width 234 height 16
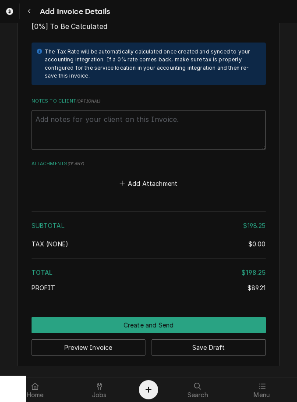
click at [205, 339] on button "Save Draft" at bounding box center [209, 347] width 114 height 16
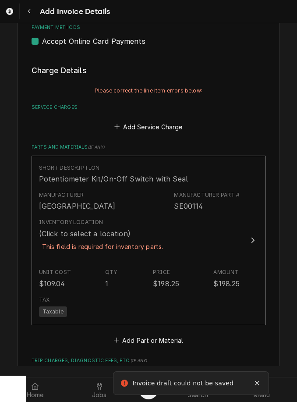
click at [196, 229] on div "Inventory Location (Click to select a location) This field is required for inve…" at bounding box center [139, 240] width 201 height 50
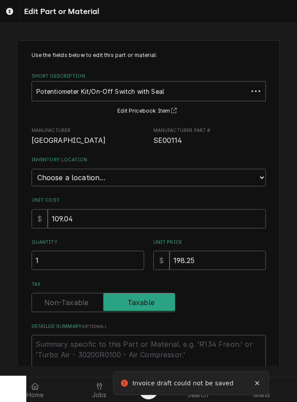
type textarea "x"
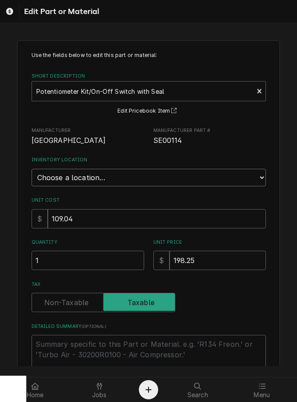
click at [212, 173] on select "Choose a location... [PERSON_NAME] AccuTemp Griddle Box [PERSON_NAME] AccuTemp …" at bounding box center [149, 178] width 234 height 18
select select "243"
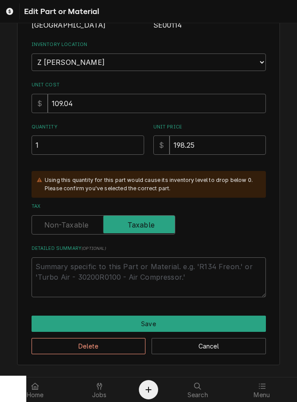
click at [180, 315] on button "Save" at bounding box center [149, 323] width 234 height 16
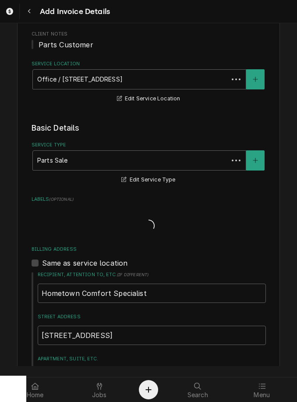
scroll to position [686, 0]
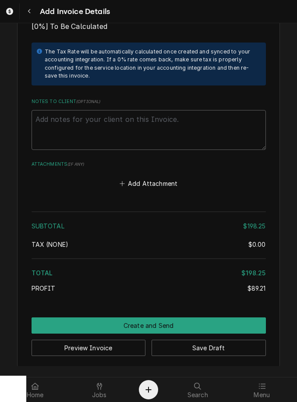
click at [204, 341] on button "Save Draft" at bounding box center [209, 347] width 114 height 16
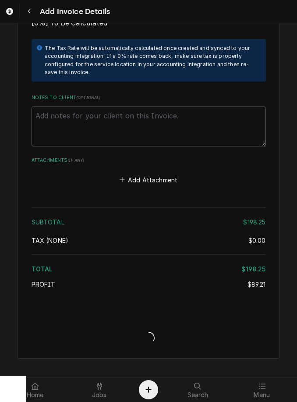
scroll to position [1084, 0]
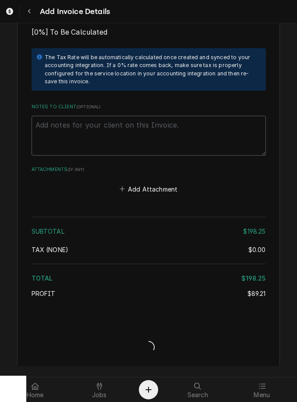
type textarea "x"
